Goal: Information Seeking & Learning: Learn about a topic

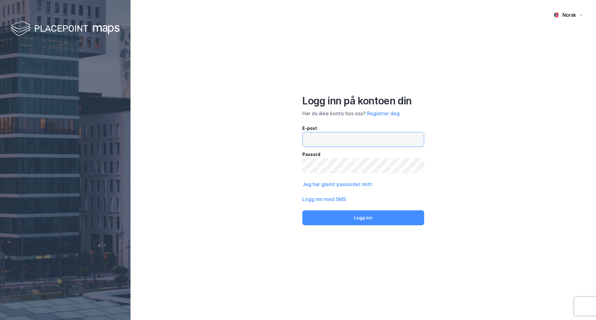
type input "[EMAIL_ADDRESS][DOMAIN_NAME]"
click at [343, 218] on button "Logg inn" at bounding box center [363, 217] width 122 height 15
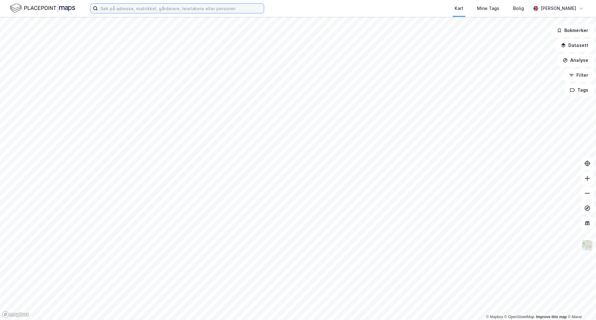
click at [180, 12] on input at bounding box center [181, 8] width 166 height 9
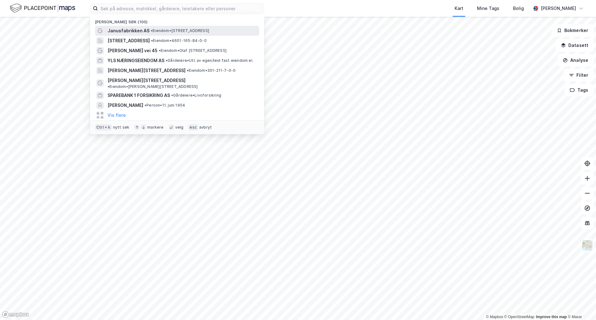
click at [136, 32] on span "Janusfabrikken AS" at bounding box center [129, 30] width 42 height 7
